Goal: Information Seeking & Learning: Learn about a topic

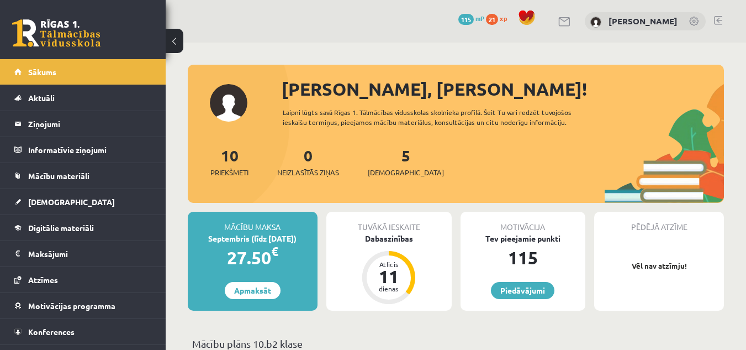
scroll to position [110, 0]
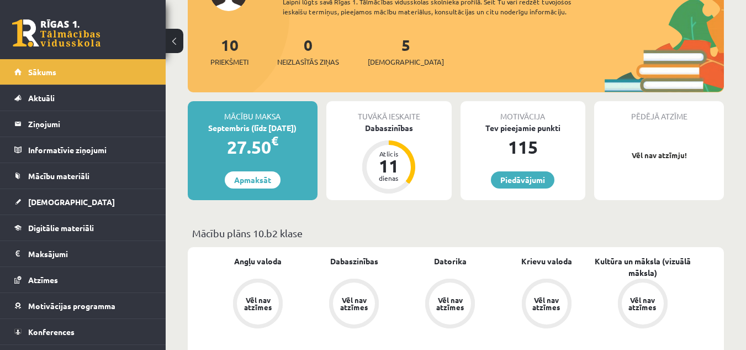
click at [421, 159] on div "Tuvākā ieskaite Dabaszinības Atlicis 11 dienas" at bounding box center [388, 150] width 125 height 99
click at [385, 128] on div "Dabaszinības" at bounding box center [388, 128] width 125 height 12
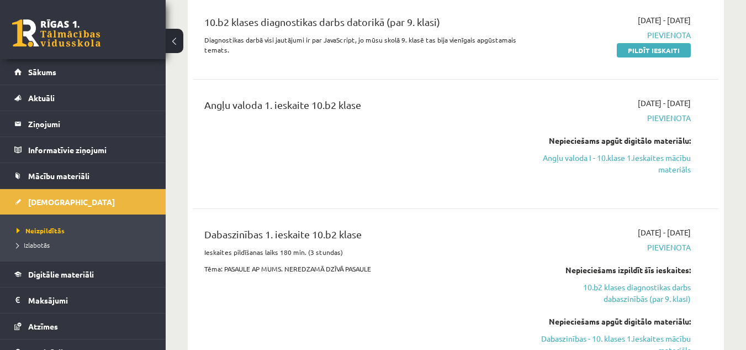
scroll to position [276, 0]
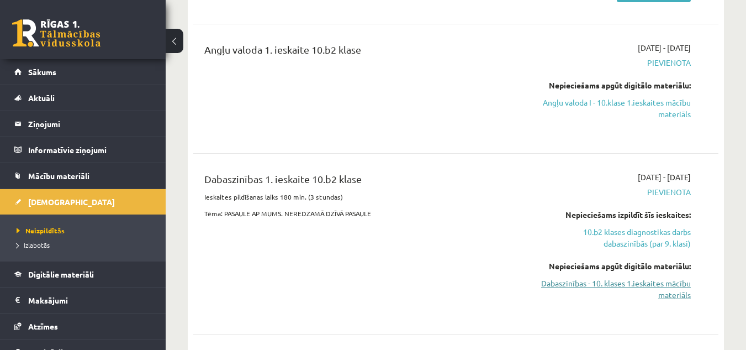
click at [637, 286] on link "Dabaszinības - 10. klases 1.ieskaites mācību materiāls" at bounding box center [614, 288] width 151 height 23
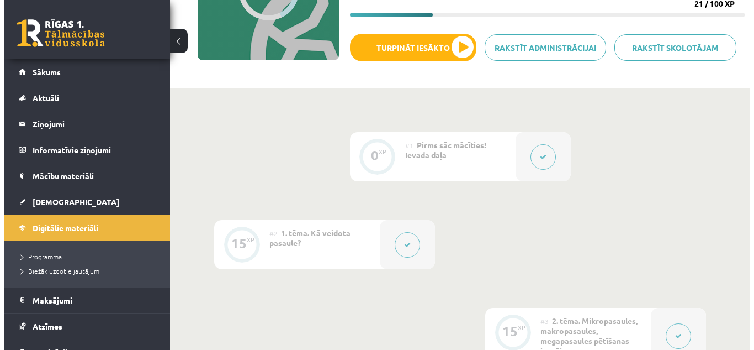
scroll to position [55, 0]
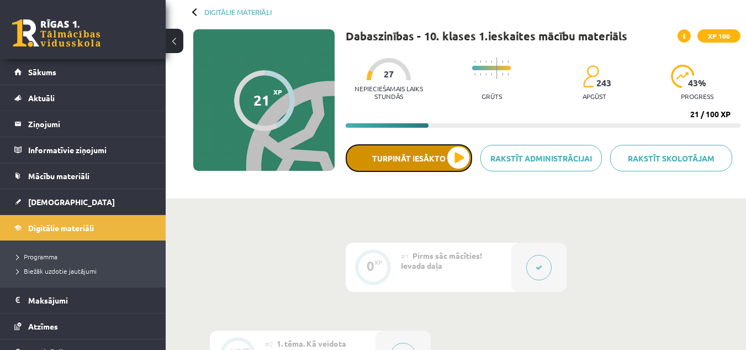
click at [457, 162] on button "Turpināt iesākto" at bounding box center [409, 158] width 126 height 28
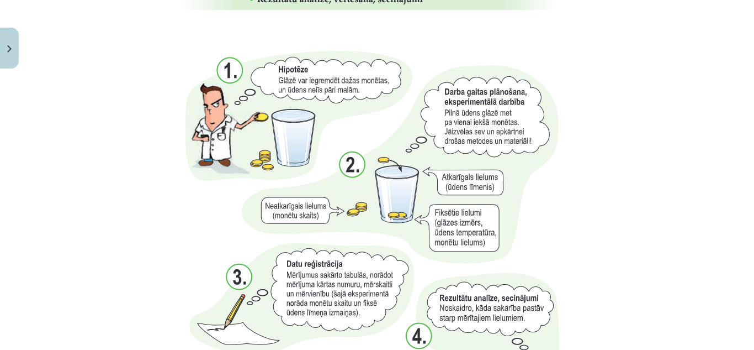
scroll to position [1160, 0]
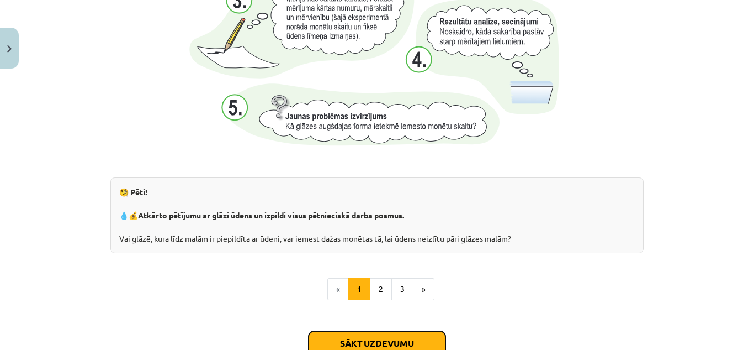
click at [366, 341] on button "Sākt uzdevumu" at bounding box center [377, 343] width 137 height 24
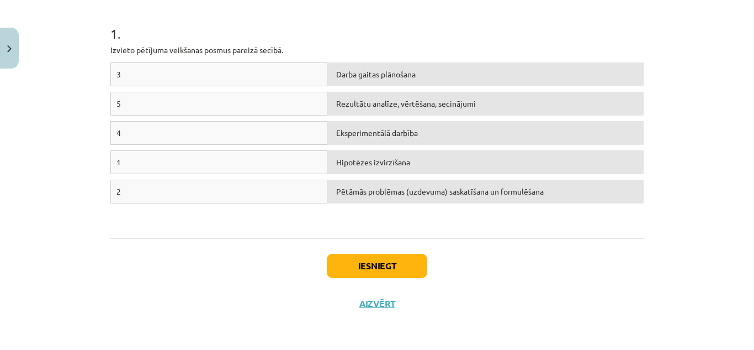
scroll to position [28, 0]
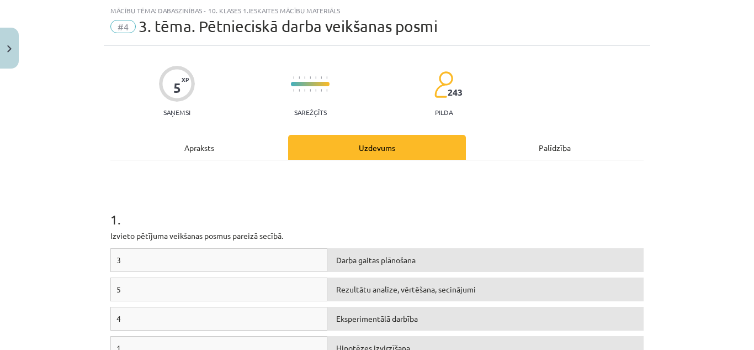
click at [349, 143] on div "Uzdevums" at bounding box center [377, 147] width 178 height 25
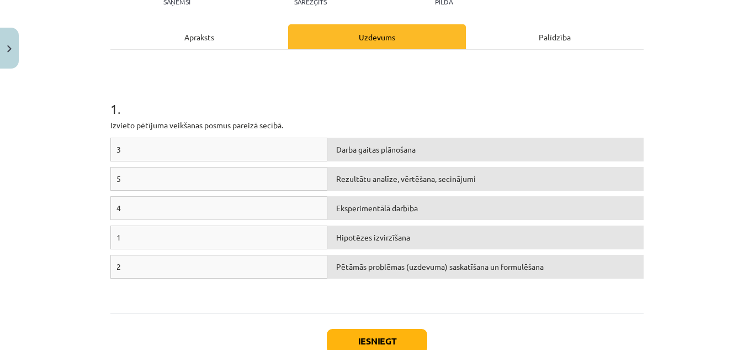
scroll to position [193, 0]
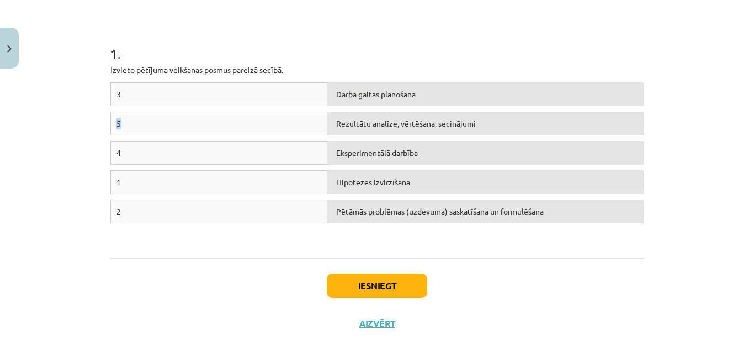
drag, startPoint x: 218, startPoint y: 98, endPoint x: 220, endPoint y: 130, distance: 32.1
click at [220, 130] on div "3 Darba gaitas plānošana 5 Rezultātu analīze, vērtēšana, secinājumi 4 Eksperime…" at bounding box center [376, 165] width 533 height 166
drag, startPoint x: 166, startPoint y: 183, endPoint x: 168, endPoint y: 191, distance: 8.0
click at [168, 188] on div "1" at bounding box center [218, 182] width 217 height 24
drag, startPoint x: 160, startPoint y: 189, endPoint x: 155, endPoint y: 156, distance: 33.5
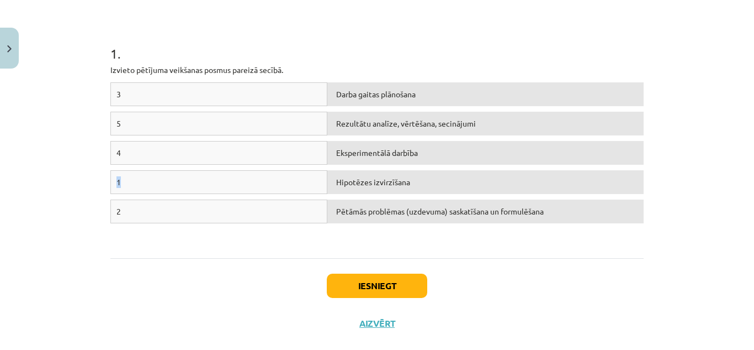
click at [155, 157] on div "3 Darba gaitas plānošana 5 Rezultātu analīze, vērtēšana, secinājumi 4 Eksperime…" at bounding box center [376, 165] width 533 height 166
click at [358, 96] on div "Darba gaitas plānošana" at bounding box center [485, 94] width 316 height 24
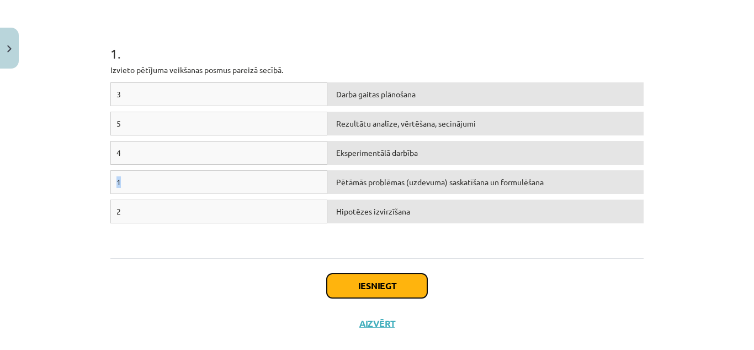
click at [379, 281] on button "Iesniegt" at bounding box center [377, 285] width 100 height 24
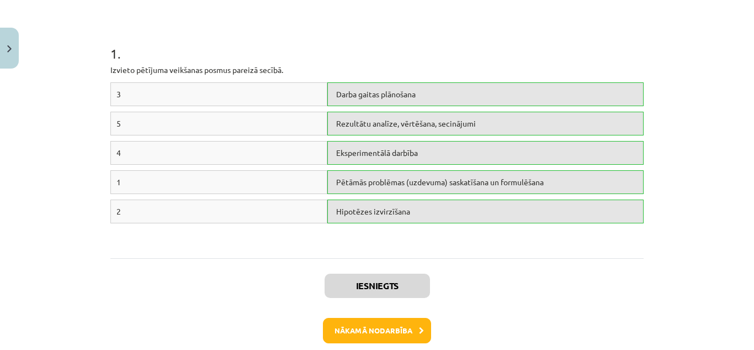
click at [516, 260] on div "Iesniegts Nākamā nodarbība Aizvērt" at bounding box center [376, 314] width 533 height 113
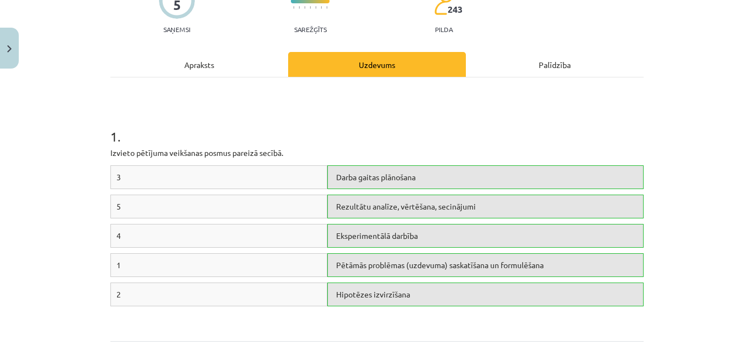
scroll to position [221, 0]
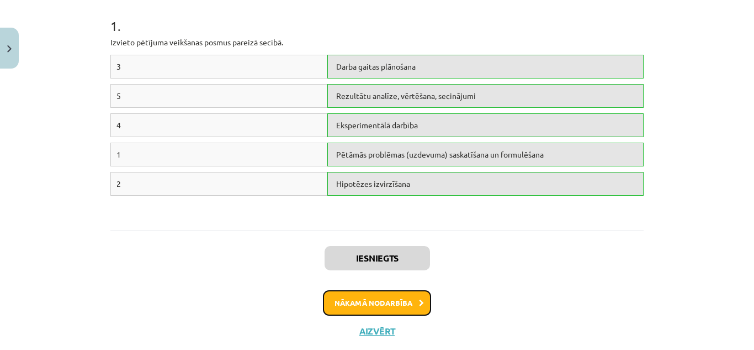
click at [373, 301] on button "Nākamā nodarbība" at bounding box center [377, 302] width 108 height 25
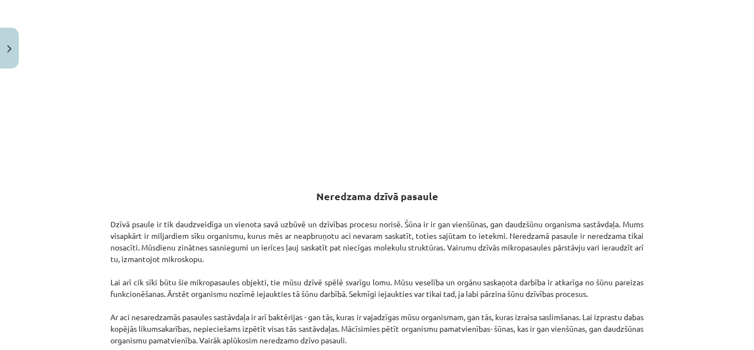
scroll to position [485, 0]
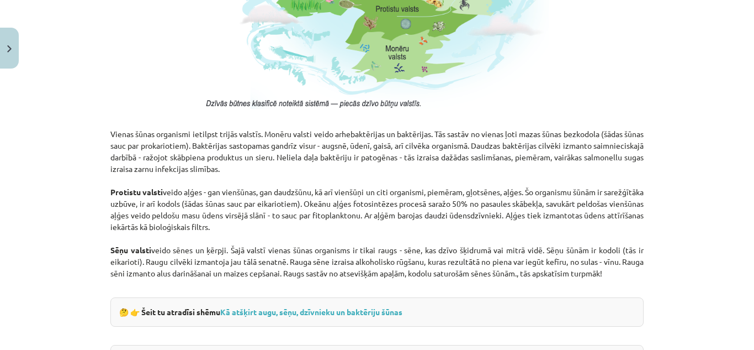
scroll to position [927, 0]
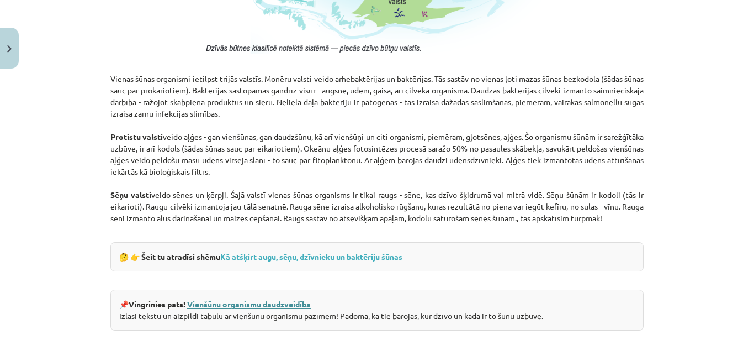
click at [295, 300] on link "Vienšūnu organismu daudzveidība" at bounding box center [249, 304] width 124 height 10
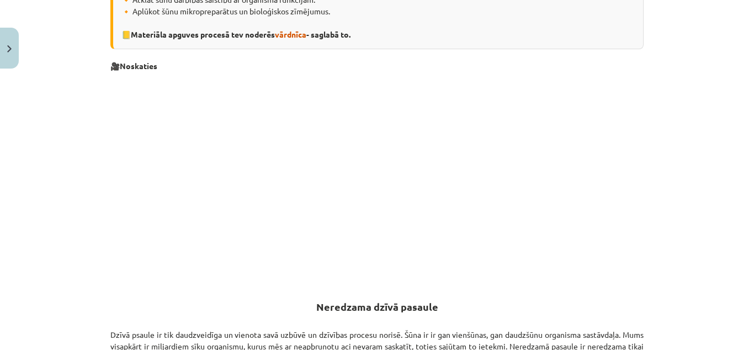
scroll to position [44, 0]
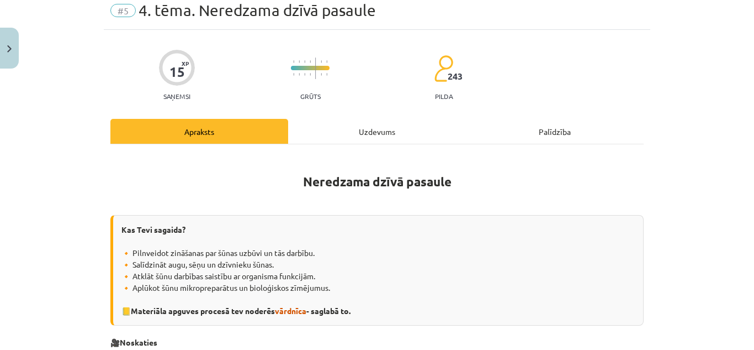
click at [515, 315] on div "Kas Tevi sagaida? 🔸 Pilnveidot zināšanas par šūnas uzbūvi un tās darbību. 🔸 Sal…" at bounding box center [376, 270] width 533 height 110
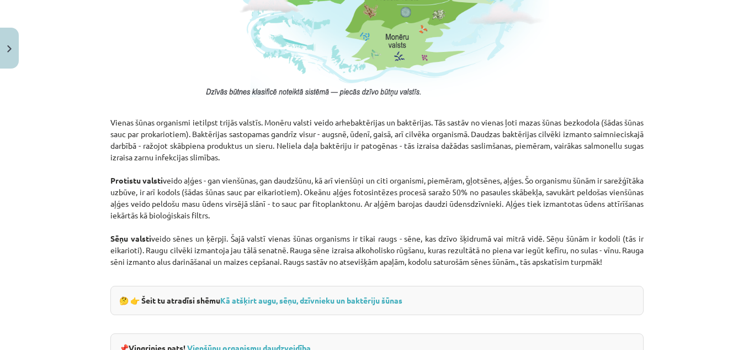
scroll to position [994, 0]
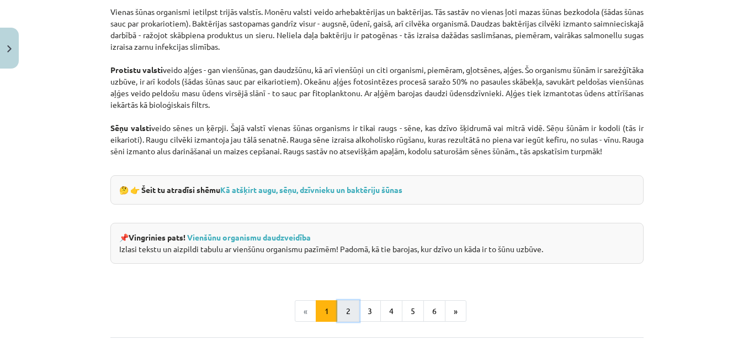
click at [346, 311] on button "2" at bounding box center [348, 311] width 22 height 22
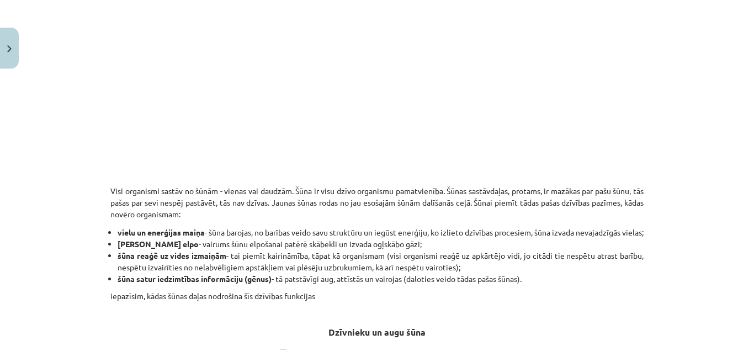
scroll to position [226, 0]
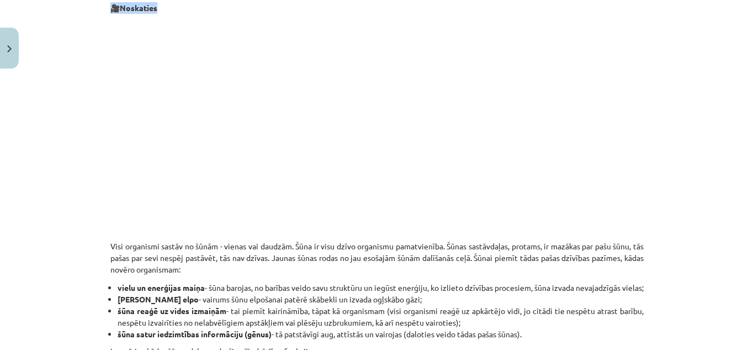
click at [13, 24] on div "Mācību tēma: Dabaszinības - 10. klases 1.ieskaites mācību materiāls #5 4. tēma.…" at bounding box center [377, 175] width 754 height 350
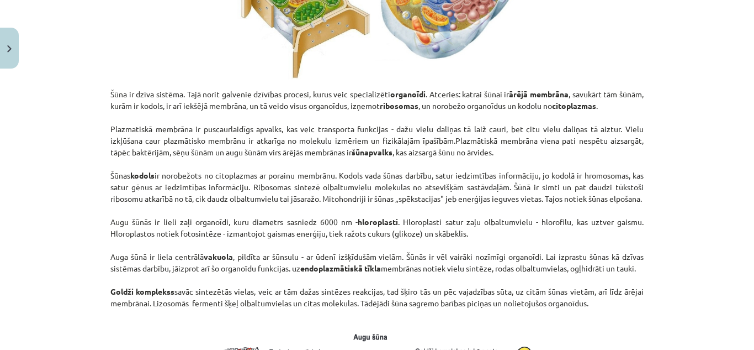
scroll to position [778, 0]
